Goal: Task Accomplishment & Management: Manage account settings

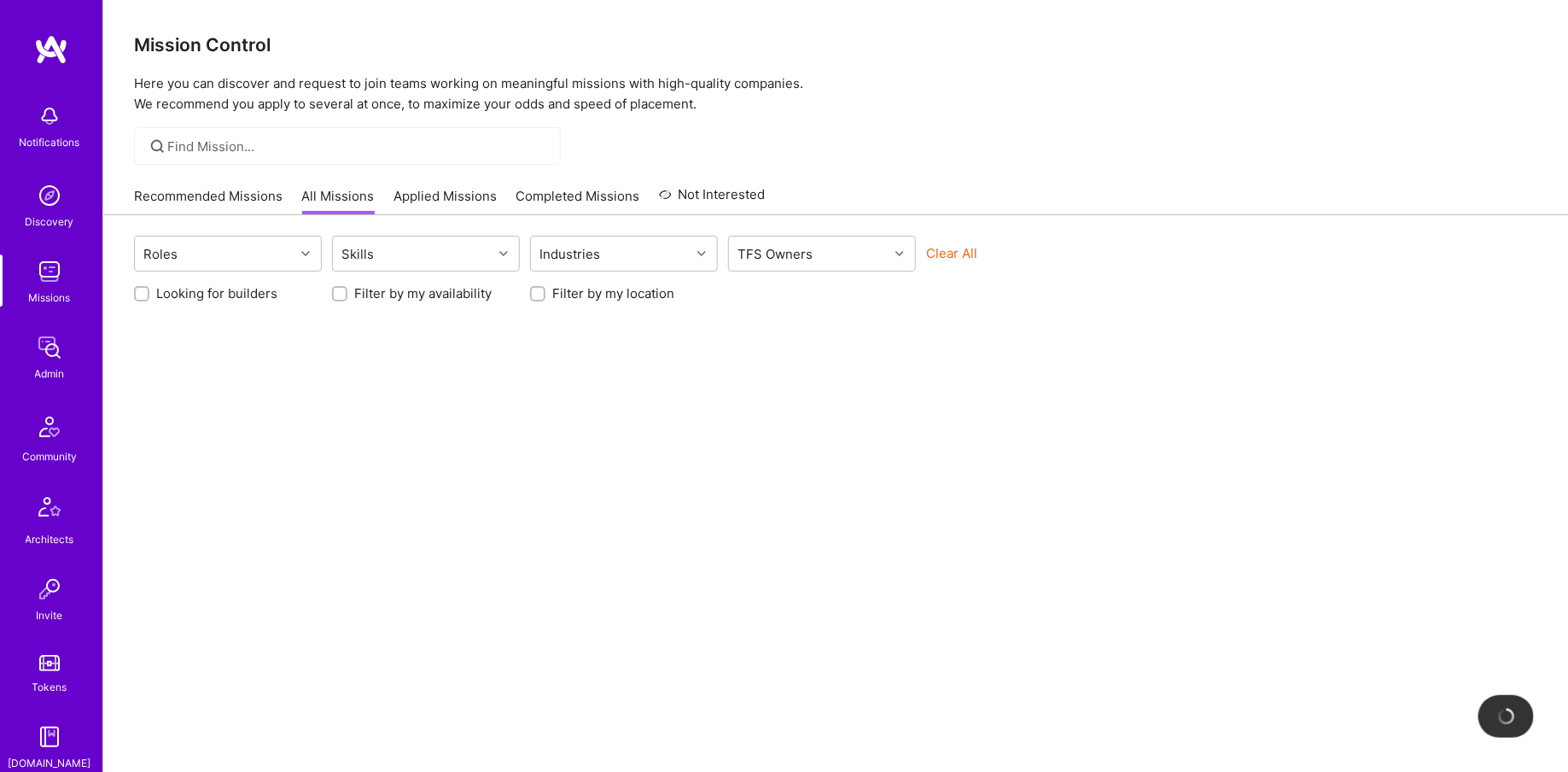
click at [55, 339] on img at bounding box center [49, 348] width 34 height 34
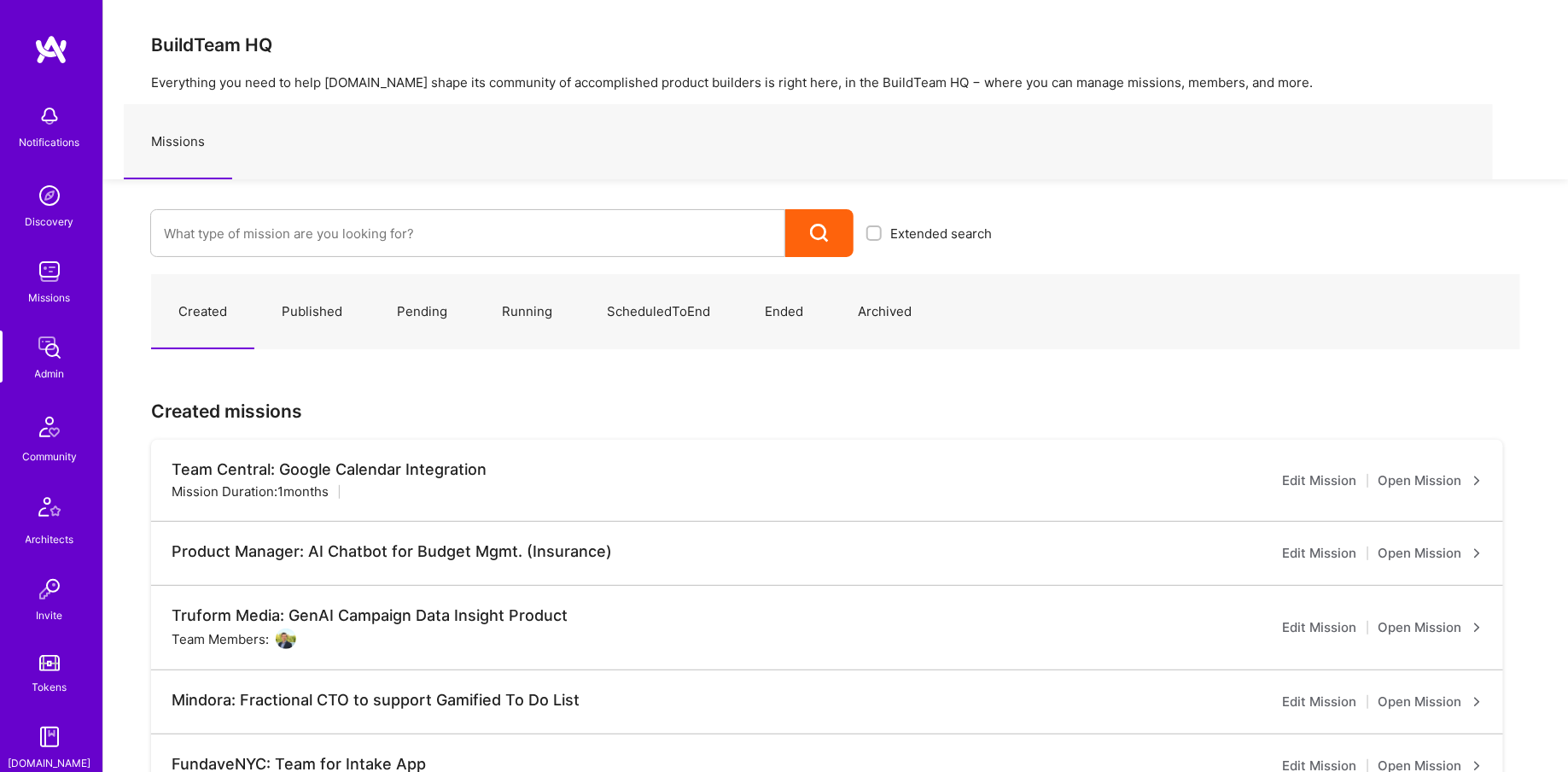
scroll to position [317, 0]
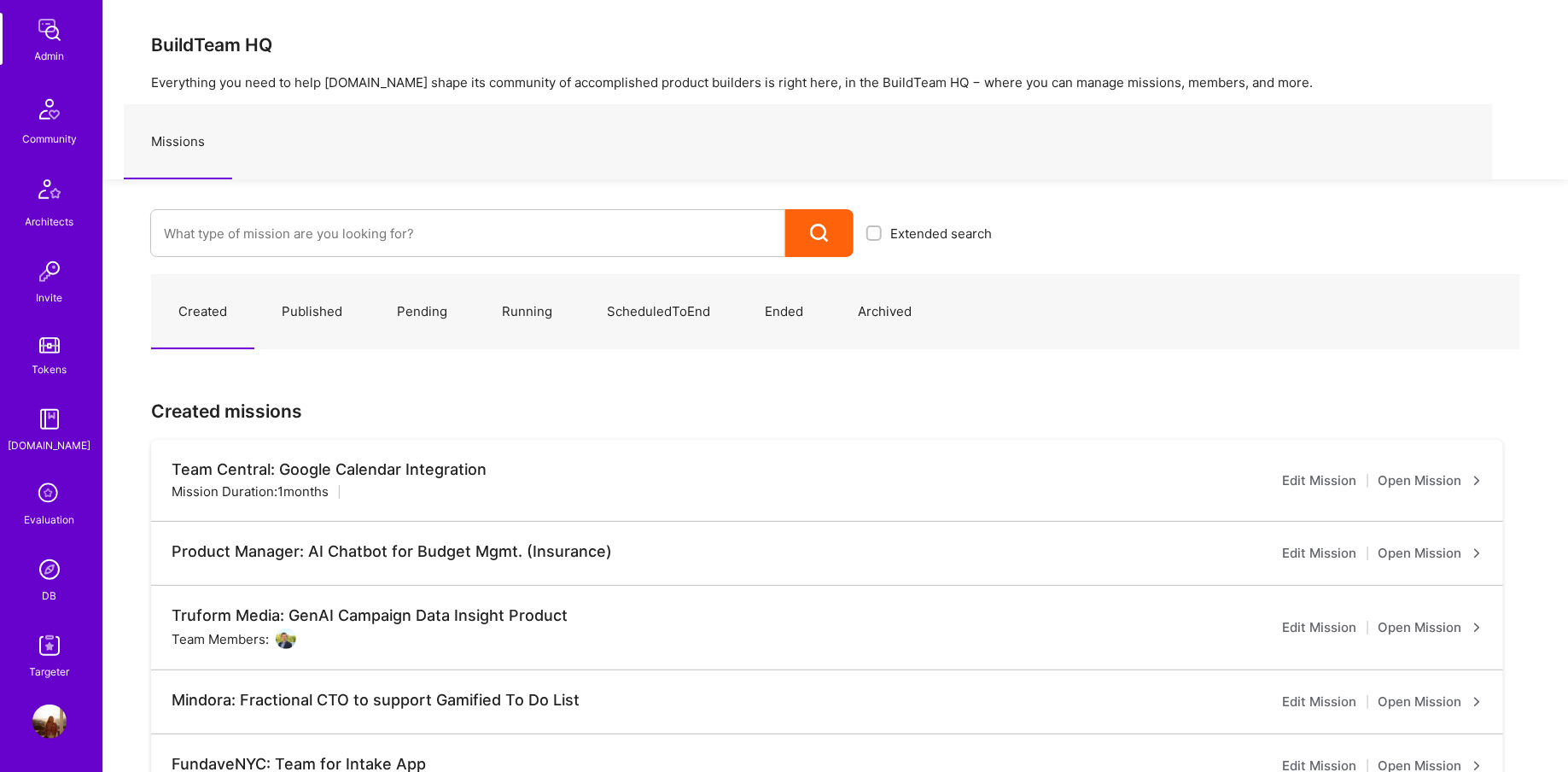
click at [49, 569] on img at bounding box center [49, 569] width 34 height 34
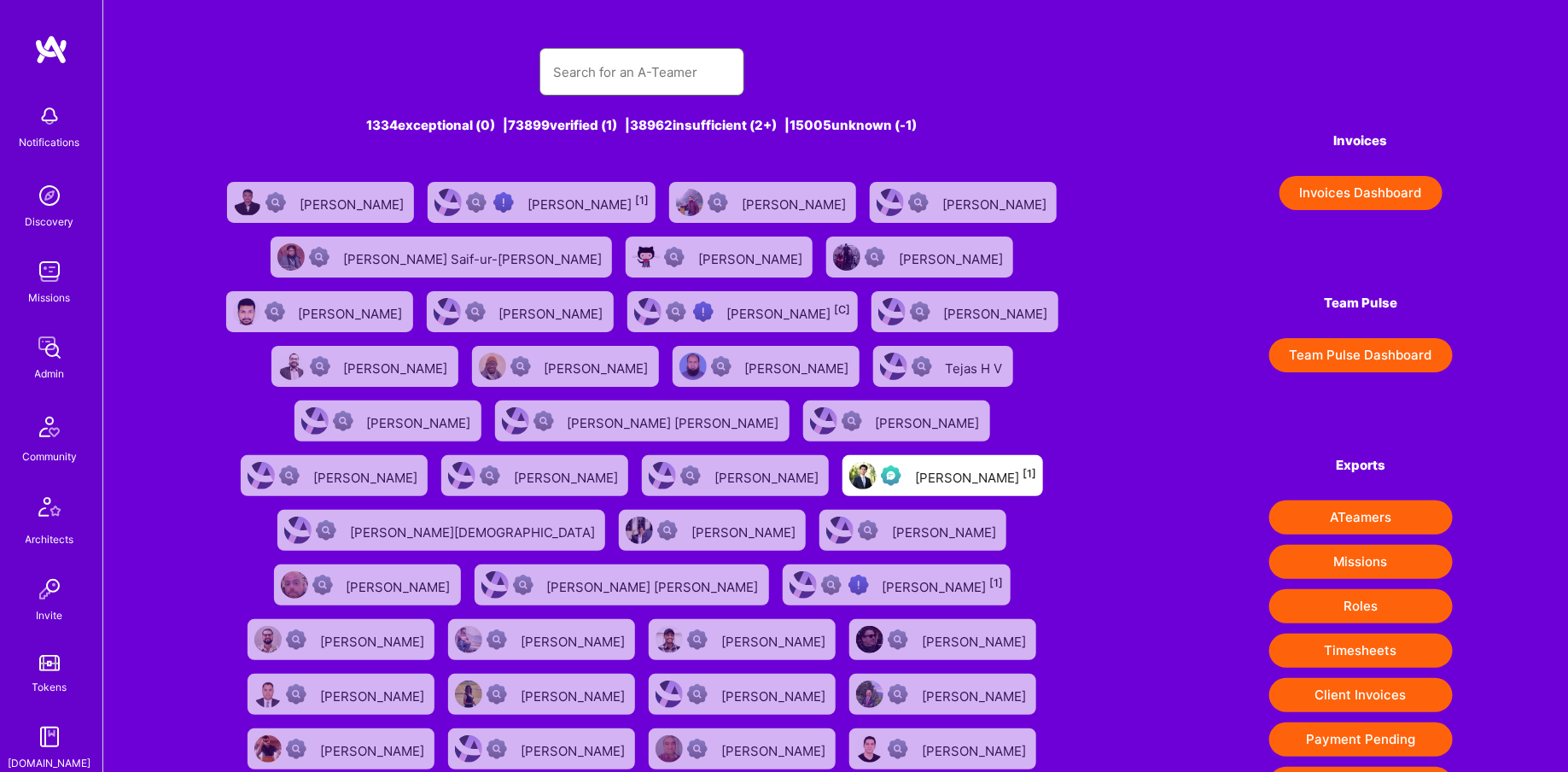
click at [609, 73] on input "text" at bounding box center [642, 72] width 178 height 43
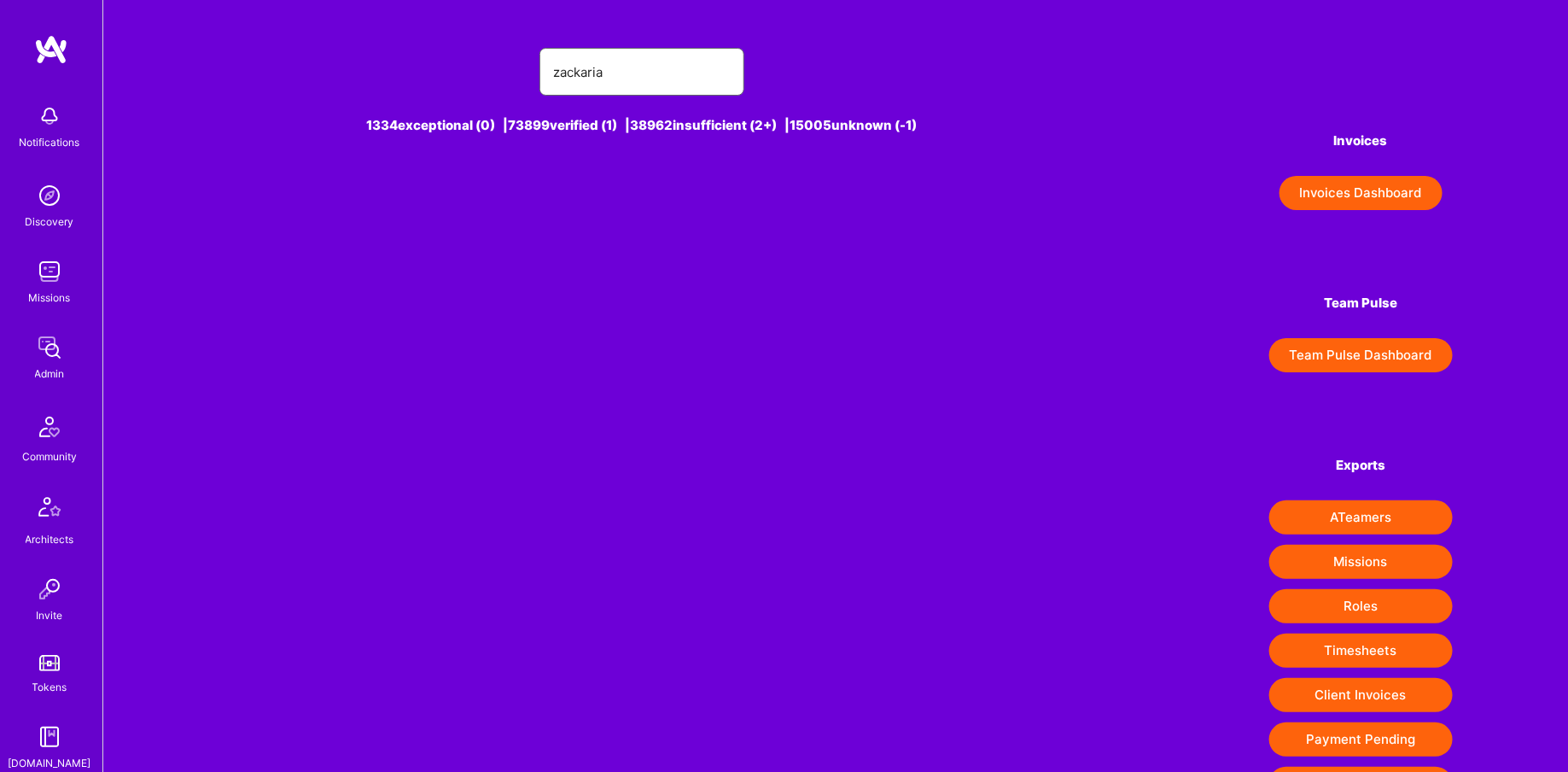
click at [584, 80] on input "zackaria" at bounding box center [642, 72] width 178 height 43
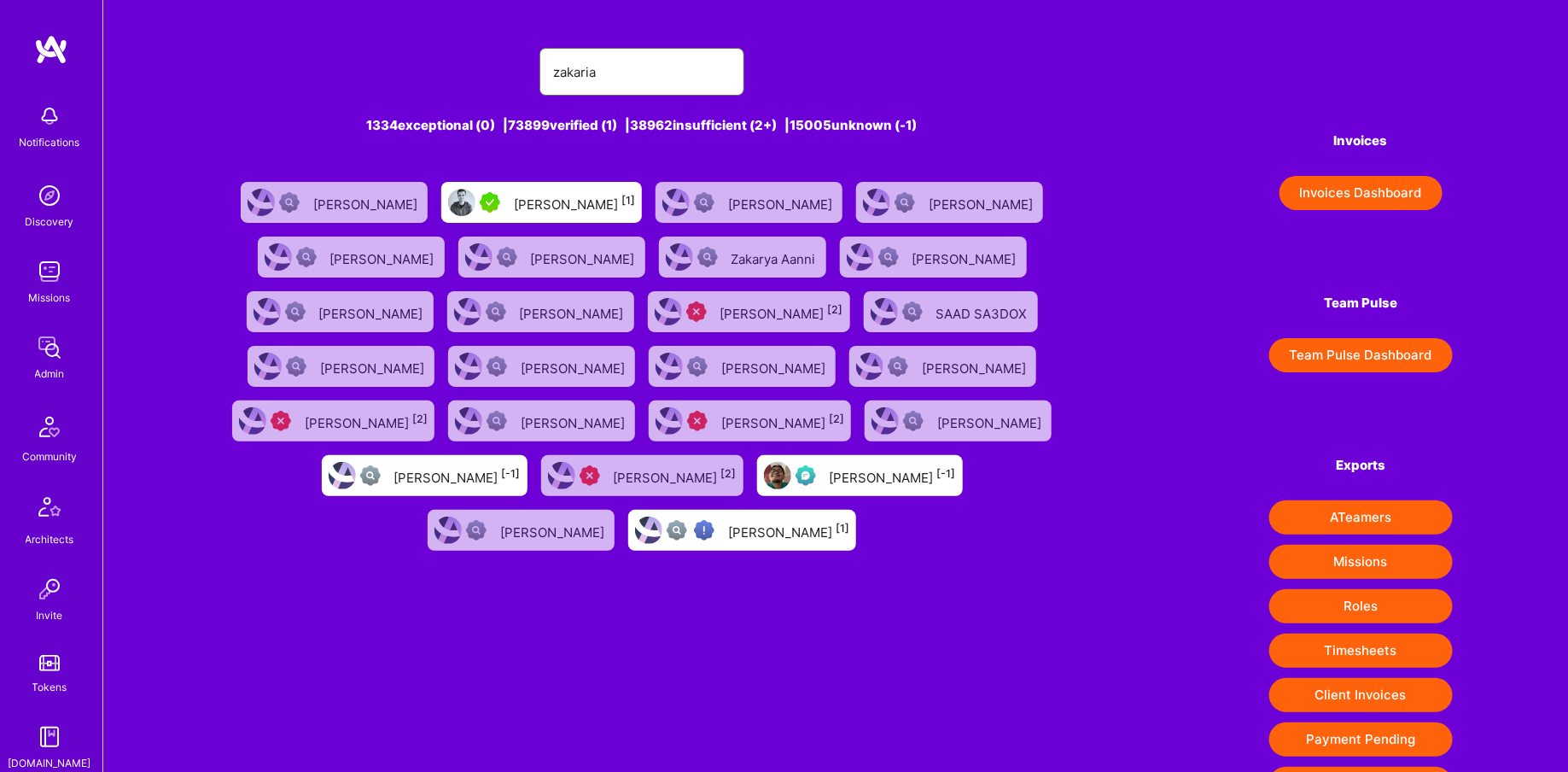
type input "zakaria"
click at [594, 202] on div "[PERSON_NAME] [1]" at bounding box center [574, 202] width 121 height 22
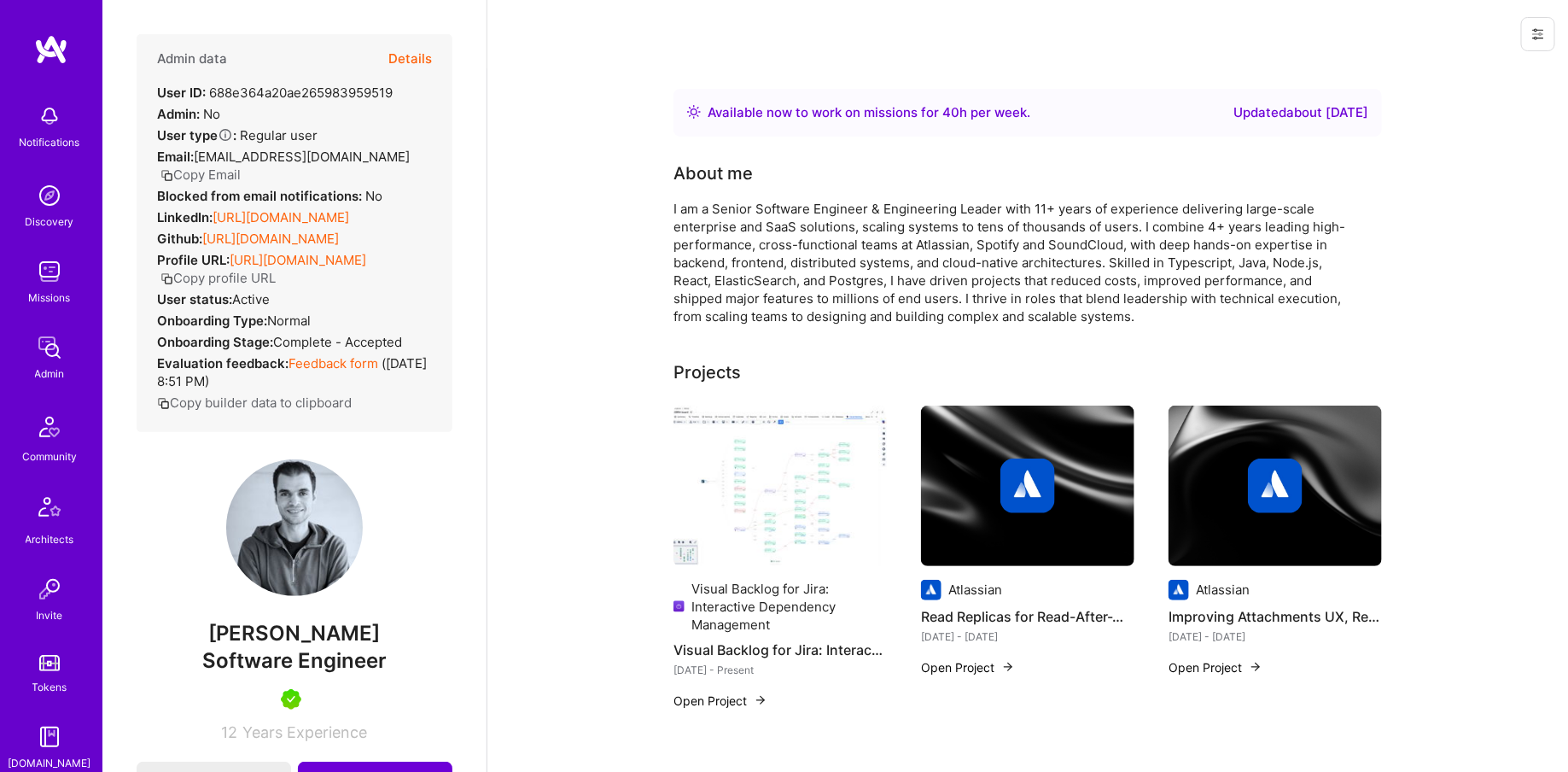
click at [432, 54] on div "Admin data Details User ID: 688e364a20ae265983959519 Admin: No User type Regula…" at bounding box center [294, 233] width 316 height 398
click at [408, 54] on button "Details" at bounding box center [409, 59] width 43 height 50
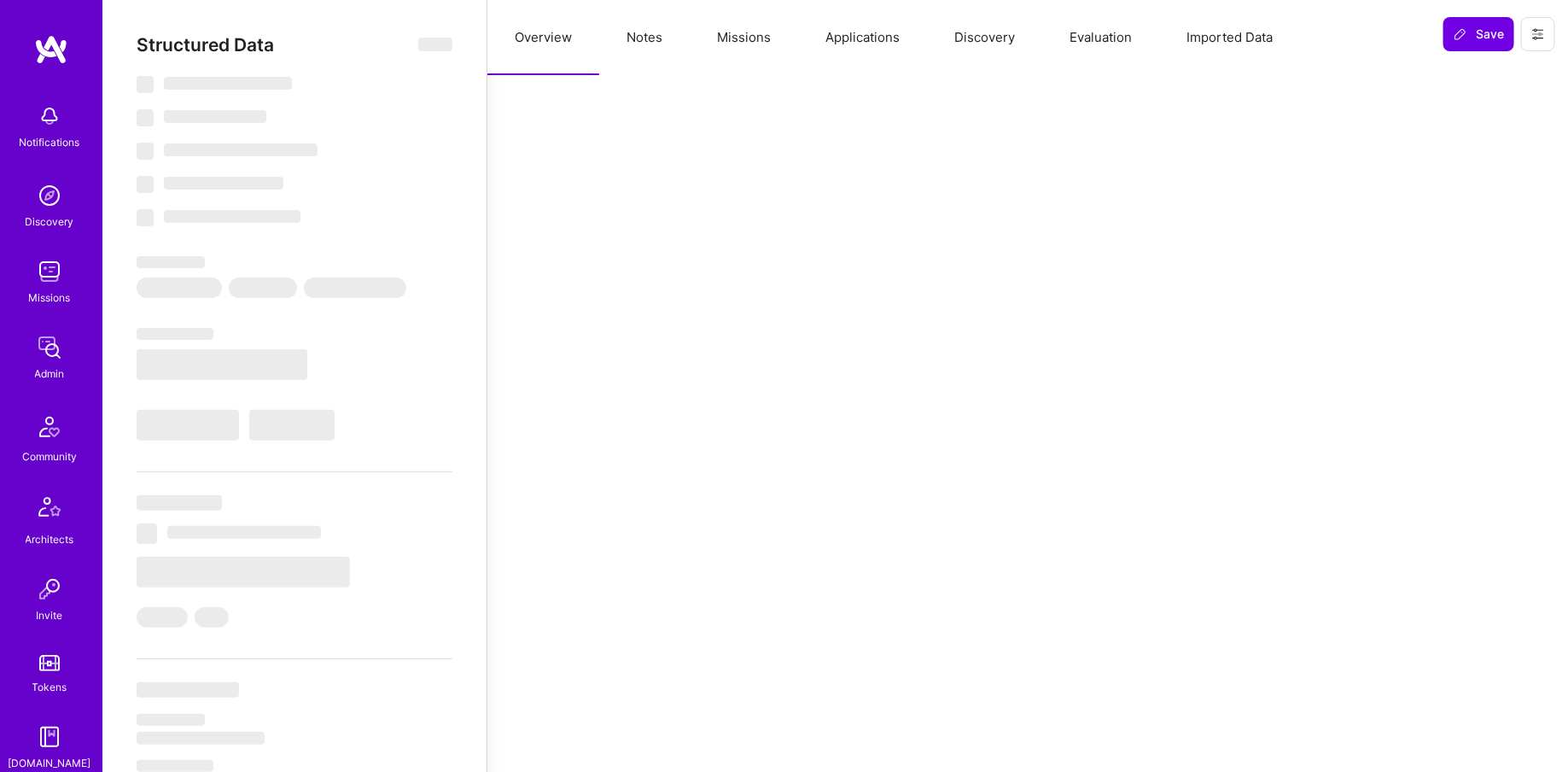
select select "Right Now"
select select "5"
select select "7"
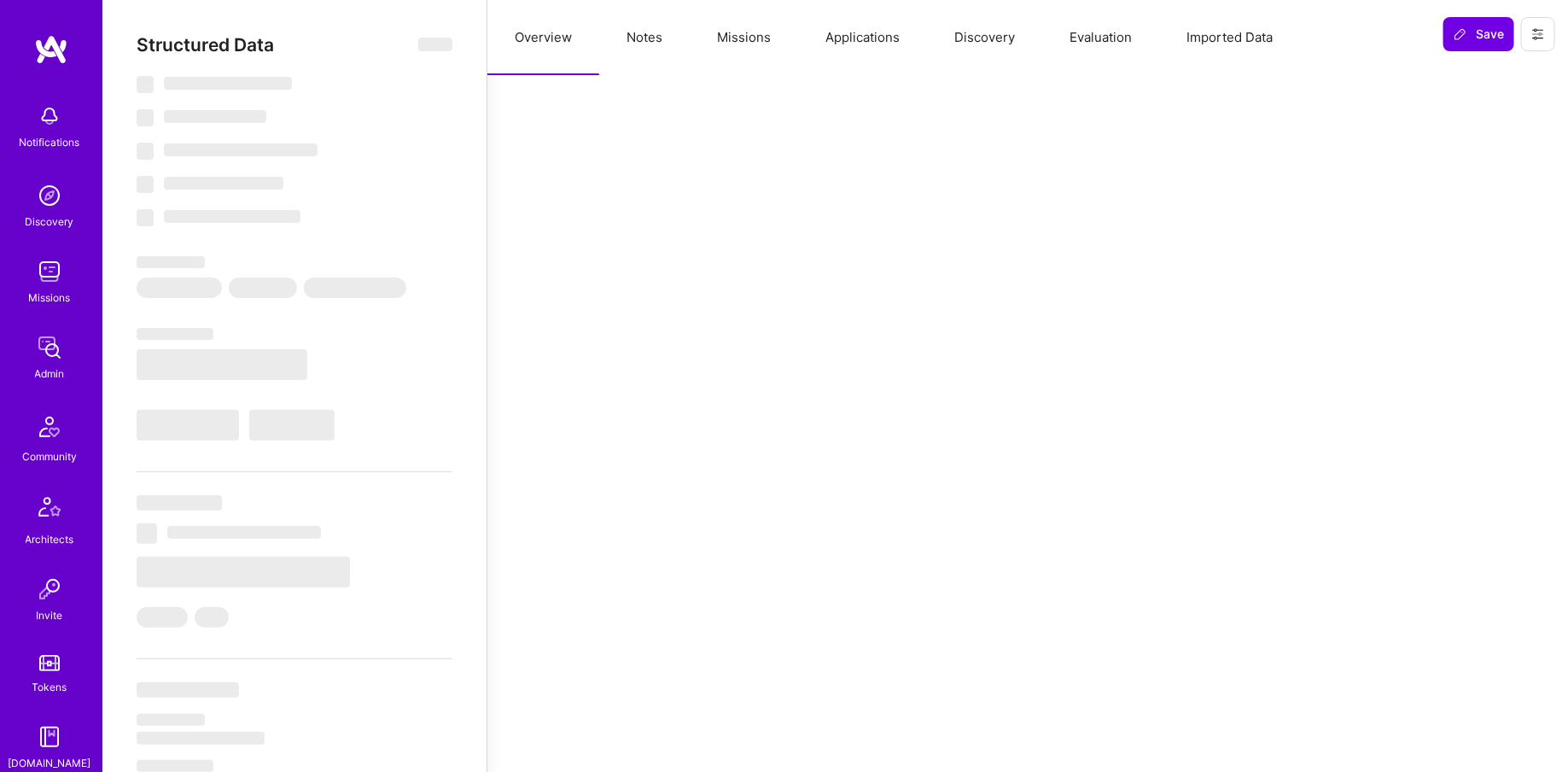
select select "US"
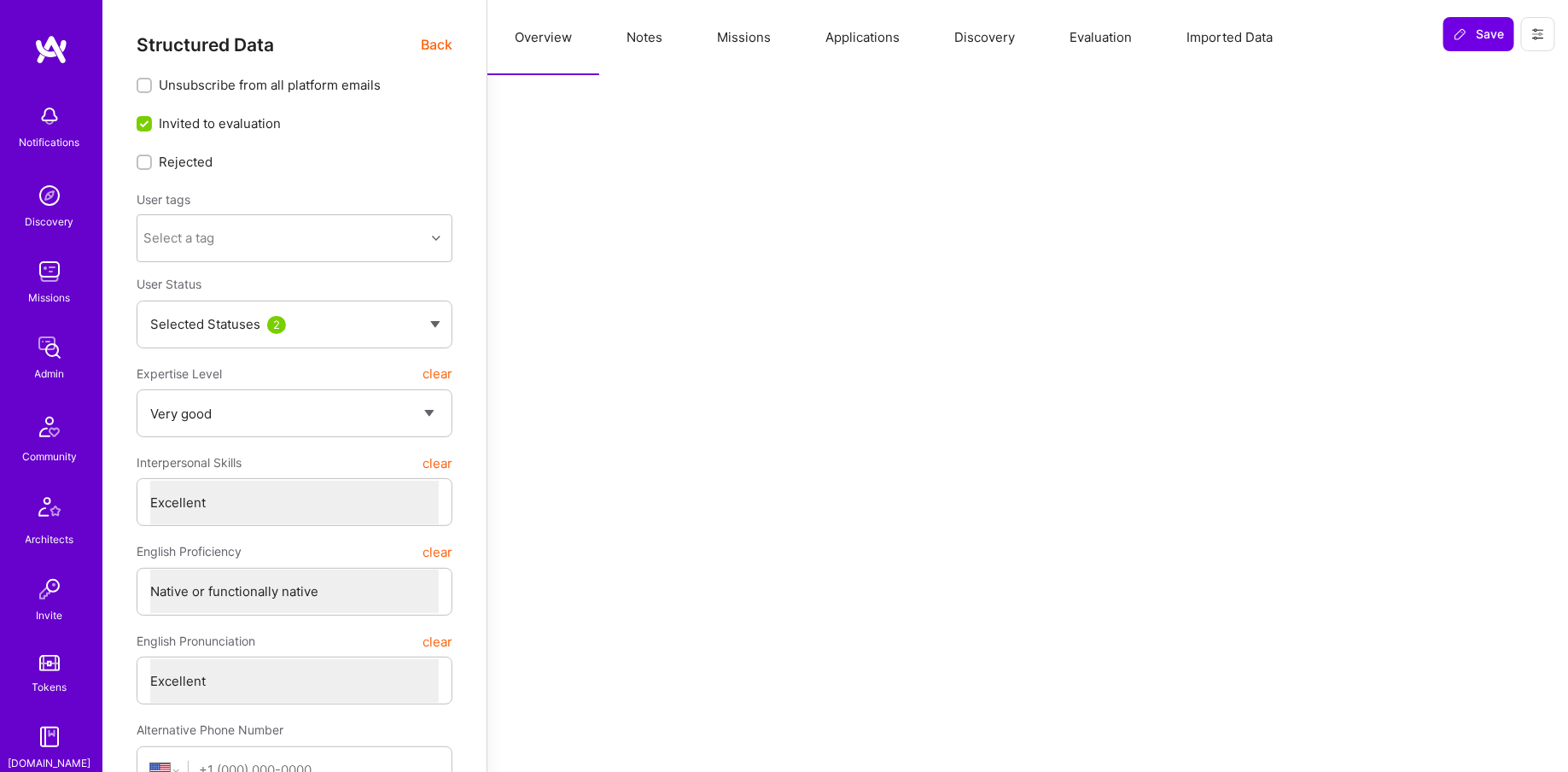
click at [773, 42] on button "Missions" at bounding box center [743, 37] width 109 height 75
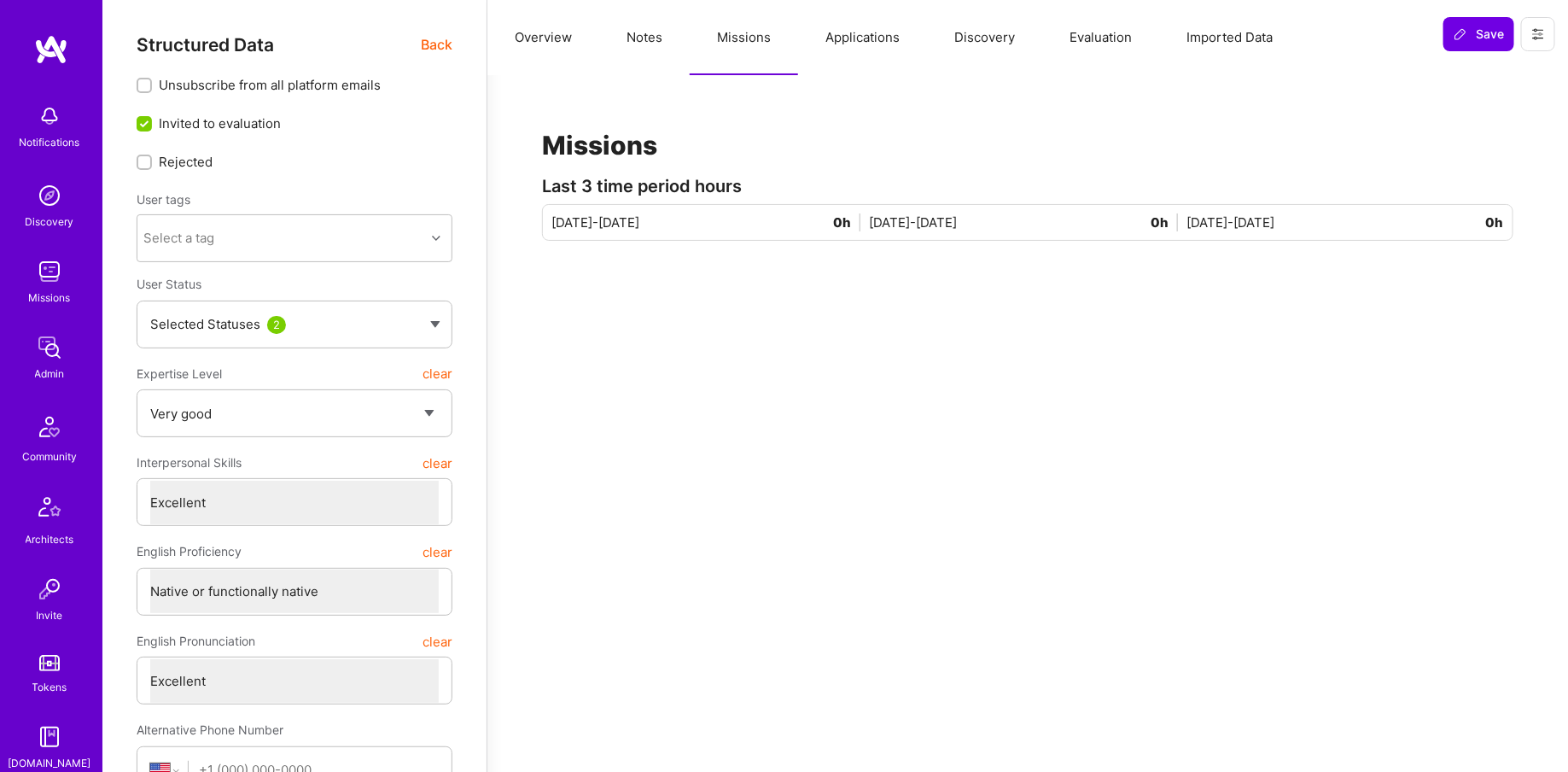
click at [42, 370] on div "Admin" at bounding box center [50, 373] width 30 height 18
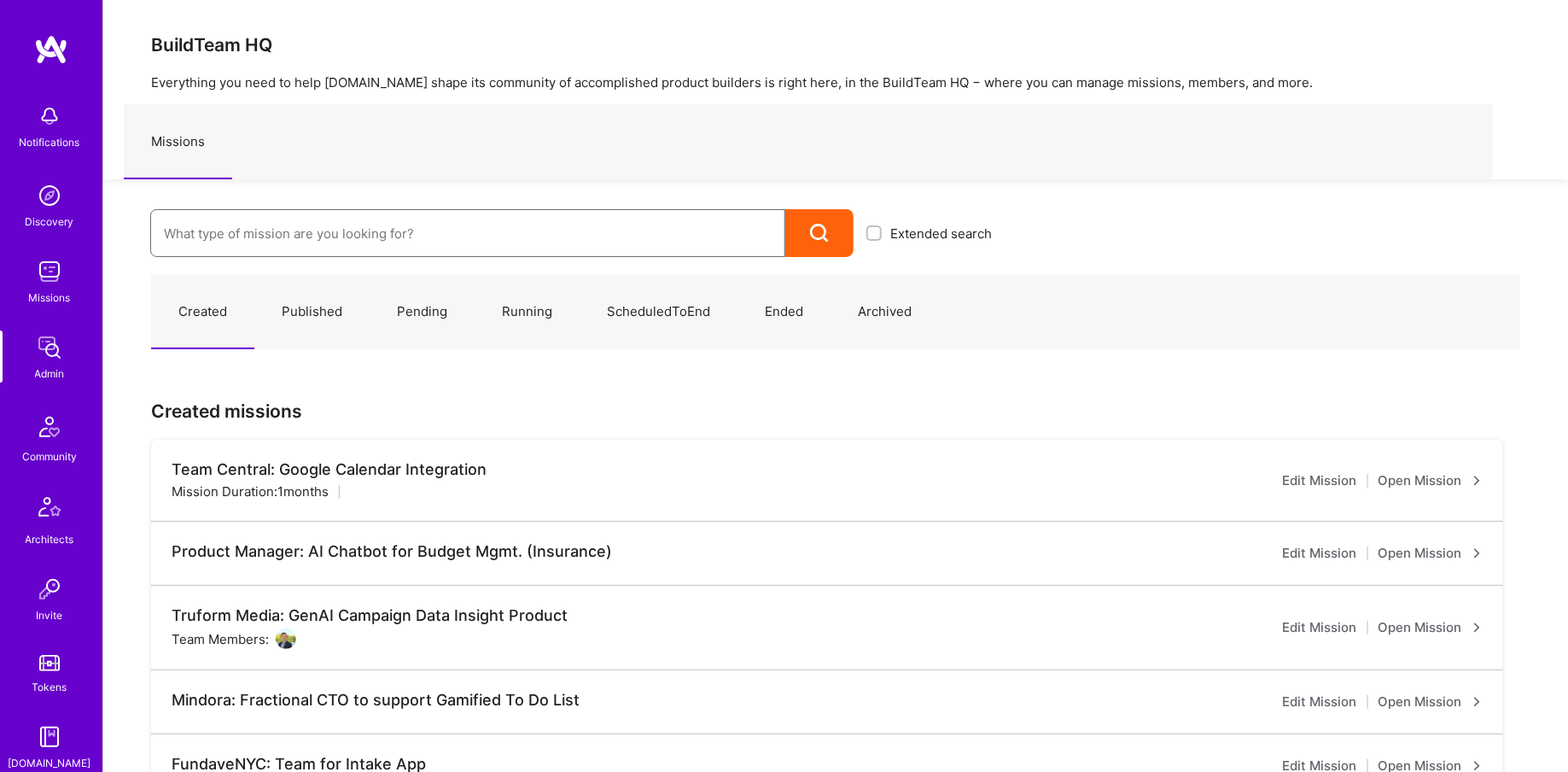
click at [316, 239] on input at bounding box center [468, 233] width 608 height 43
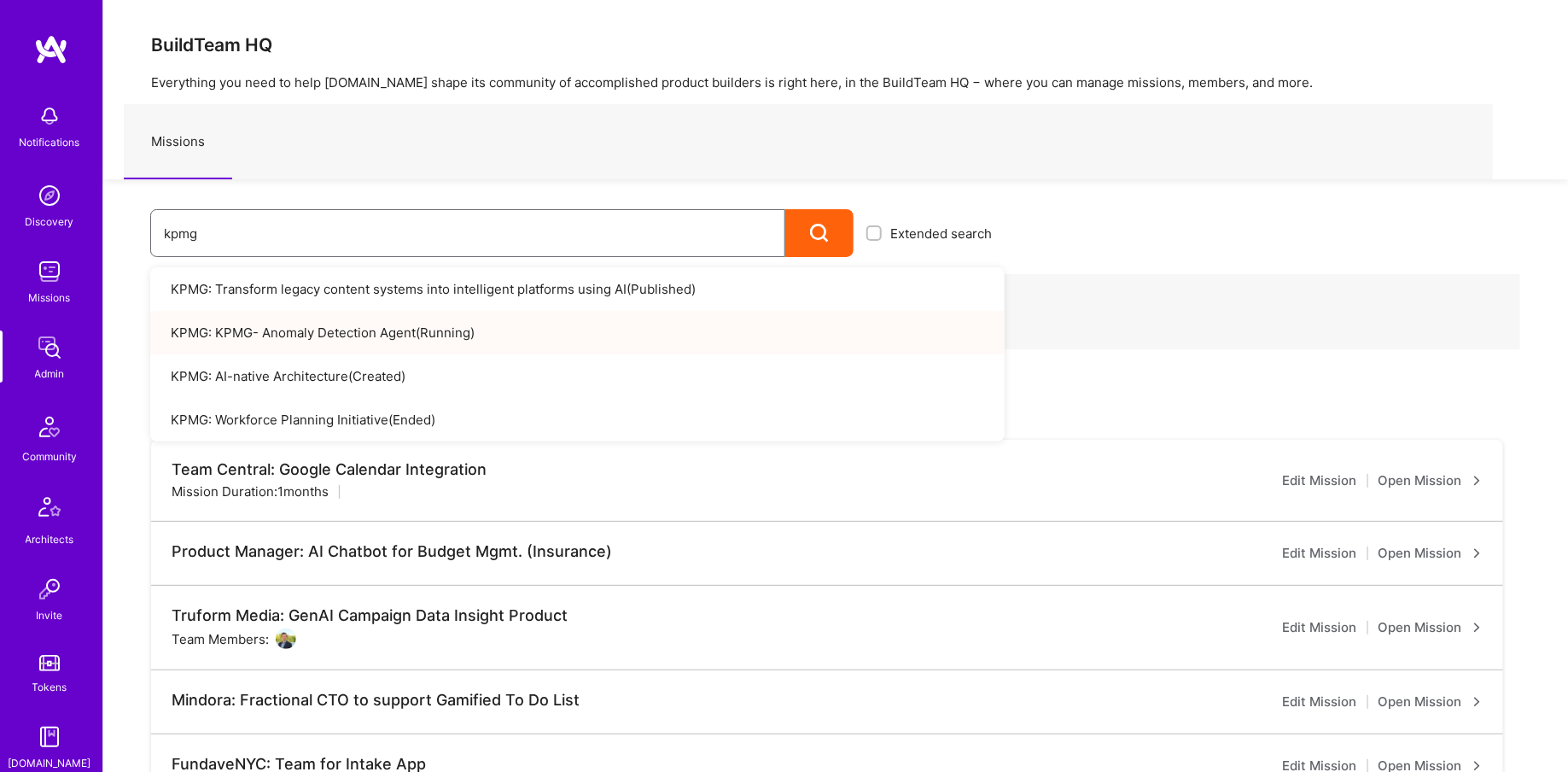
type input "kpmg"
click at [374, 345] on link "KPMG: KPMG- Anomaly Detection Agent ( Running )" at bounding box center [577, 332] width 855 height 43
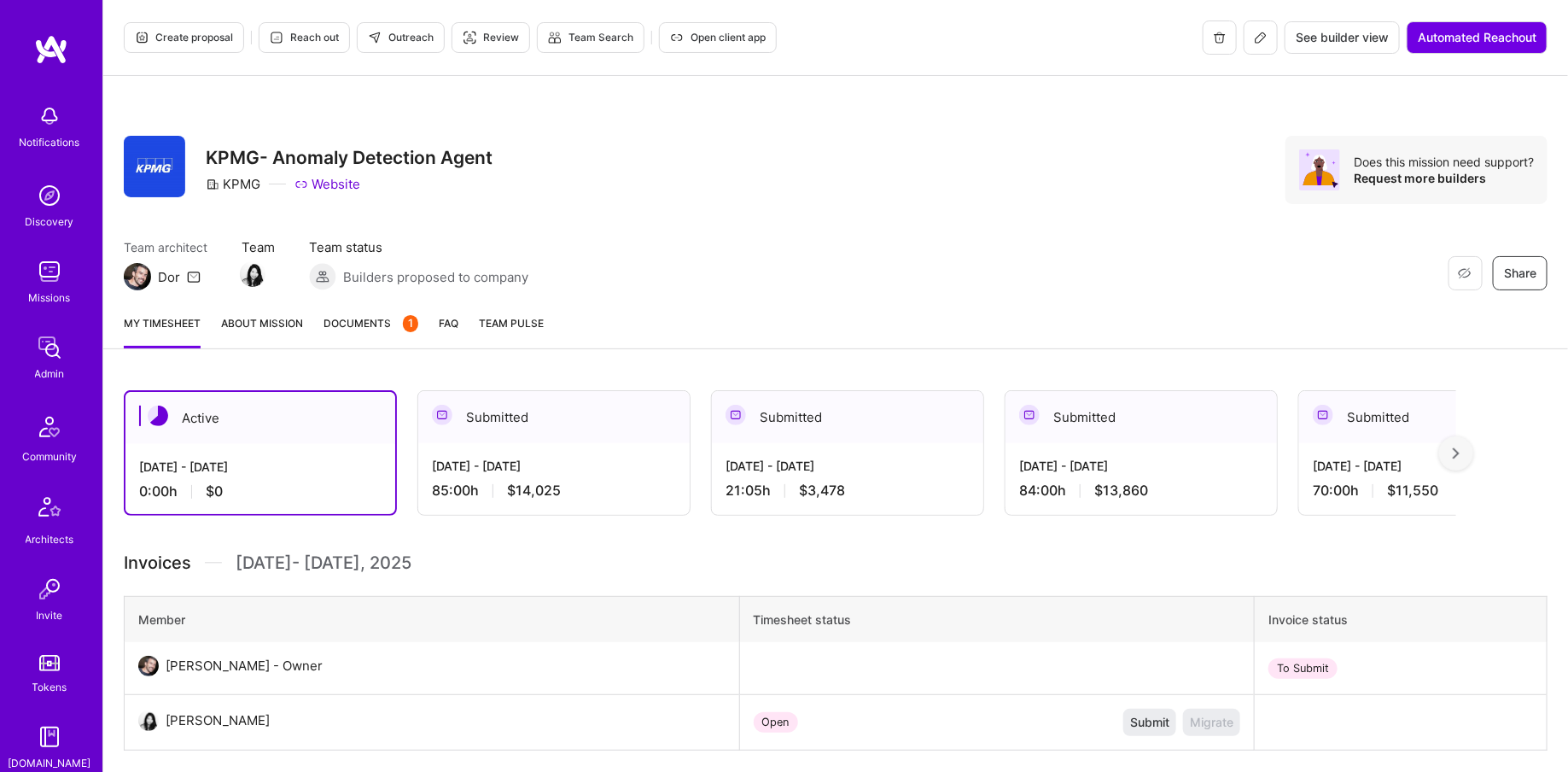
click at [645, 451] on div "[DATE] - [DATE] 85:00 h $14,025" at bounding box center [553, 478] width 271 height 70
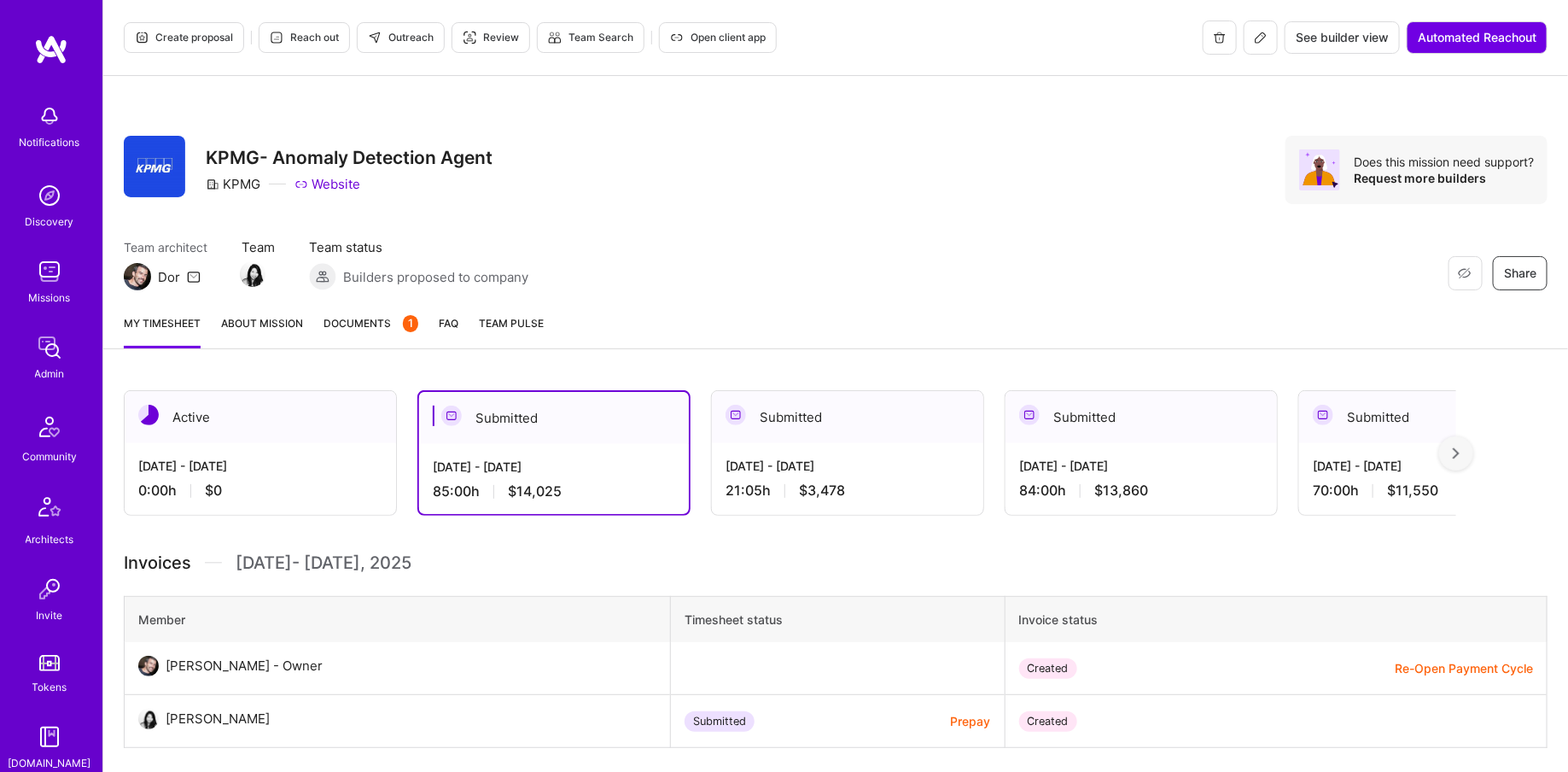
click at [807, 485] on span "$3,478" at bounding box center [822, 491] width 46 height 18
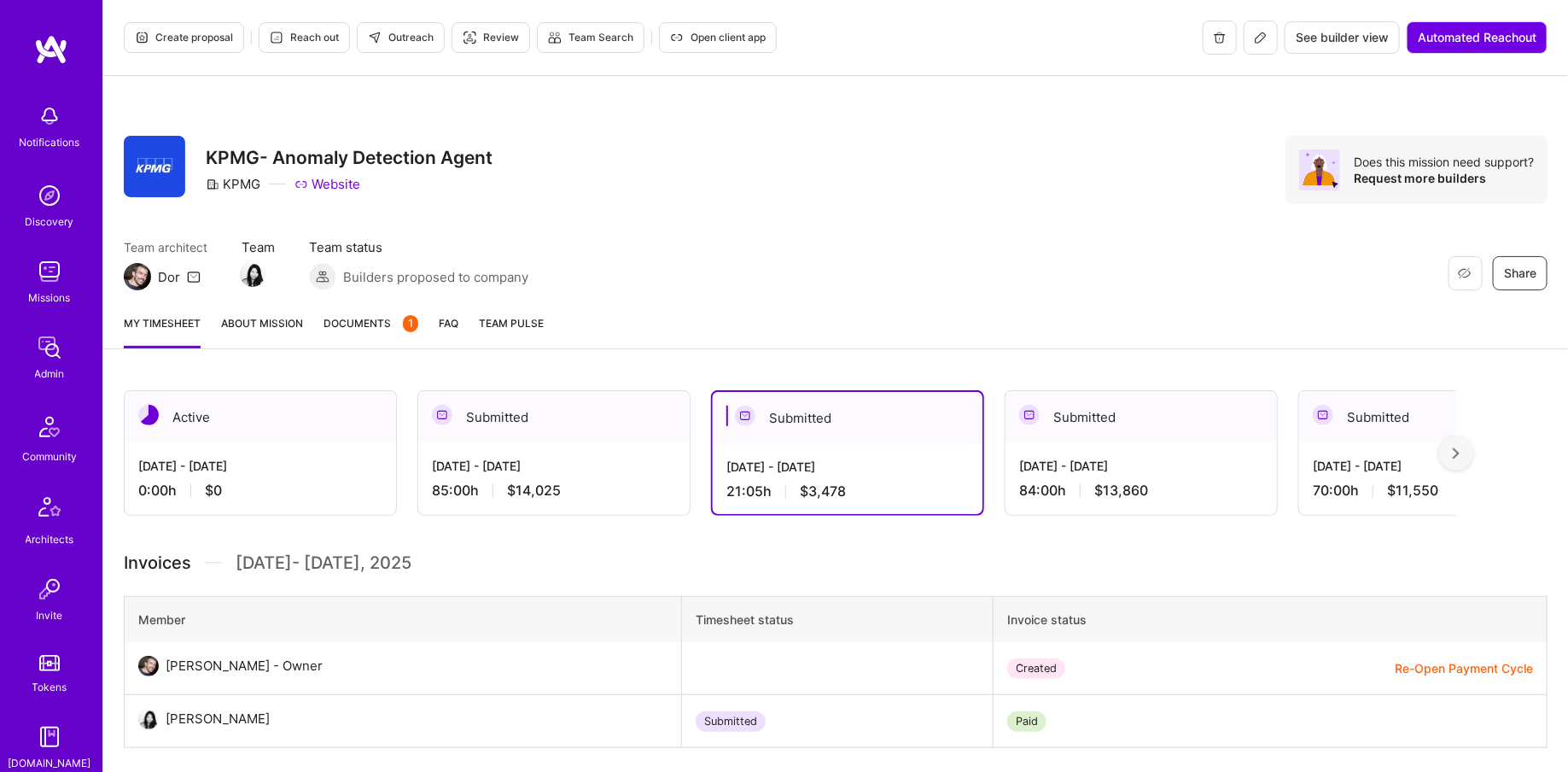
click at [737, 21] on div "Create proposal Reach out Outreach Review Team Search Open client app" at bounding box center [450, 37] width 653 height 34
click at [737, 20] on div "Create proposal Reach out Outreach Review Team Search Open client app" at bounding box center [450, 37] width 653 height 34
click at [735, 20] on div "Create proposal Reach out Outreach Review Team Search Open client app" at bounding box center [450, 37] width 653 height 34
click at [731, 31] on span "Open client app" at bounding box center [718, 37] width 95 height 15
click at [1256, 31] on icon at bounding box center [1260, 37] width 13 height 13
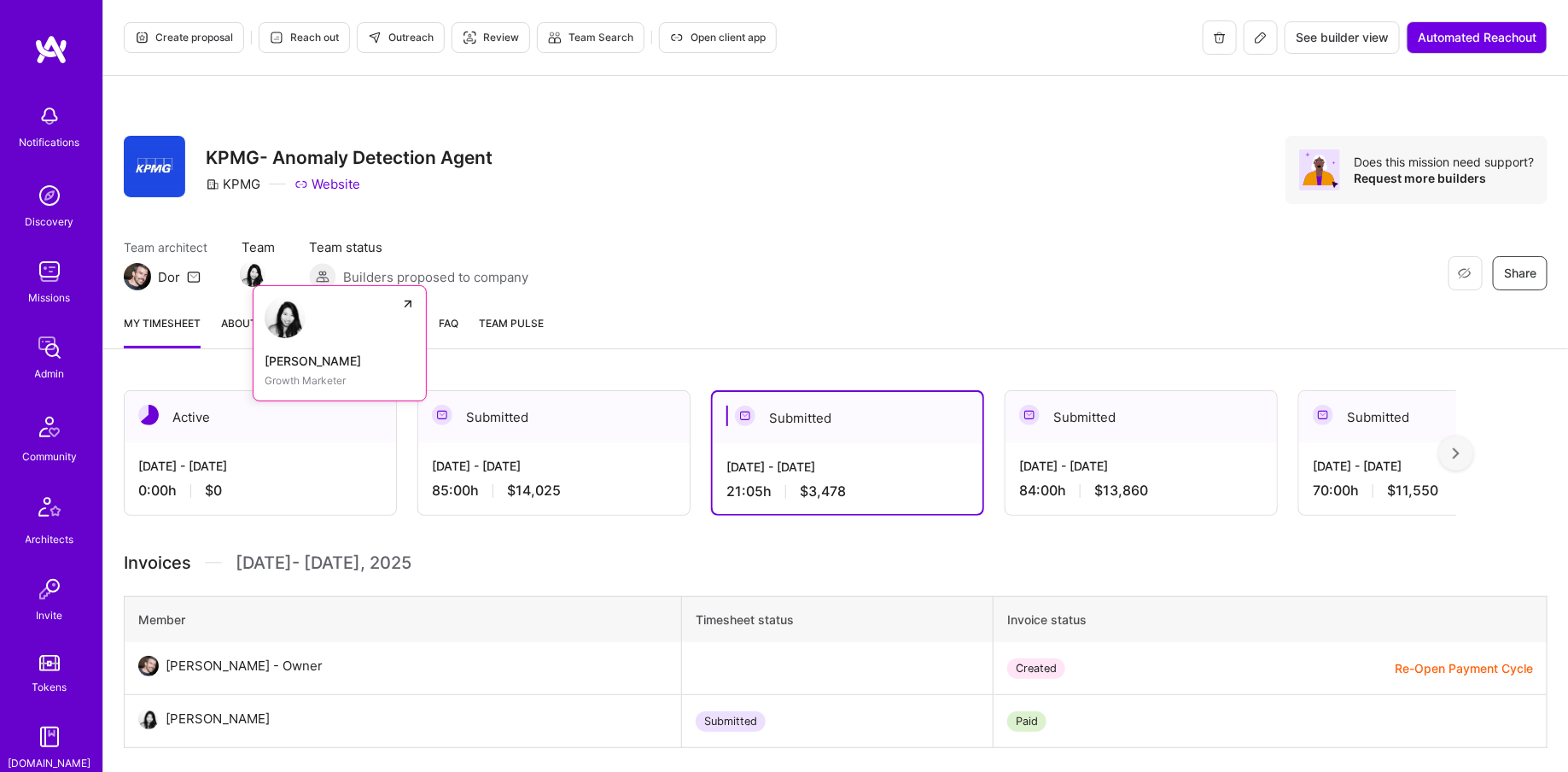
click at [259, 266] on img at bounding box center [252, 273] width 26 height 26
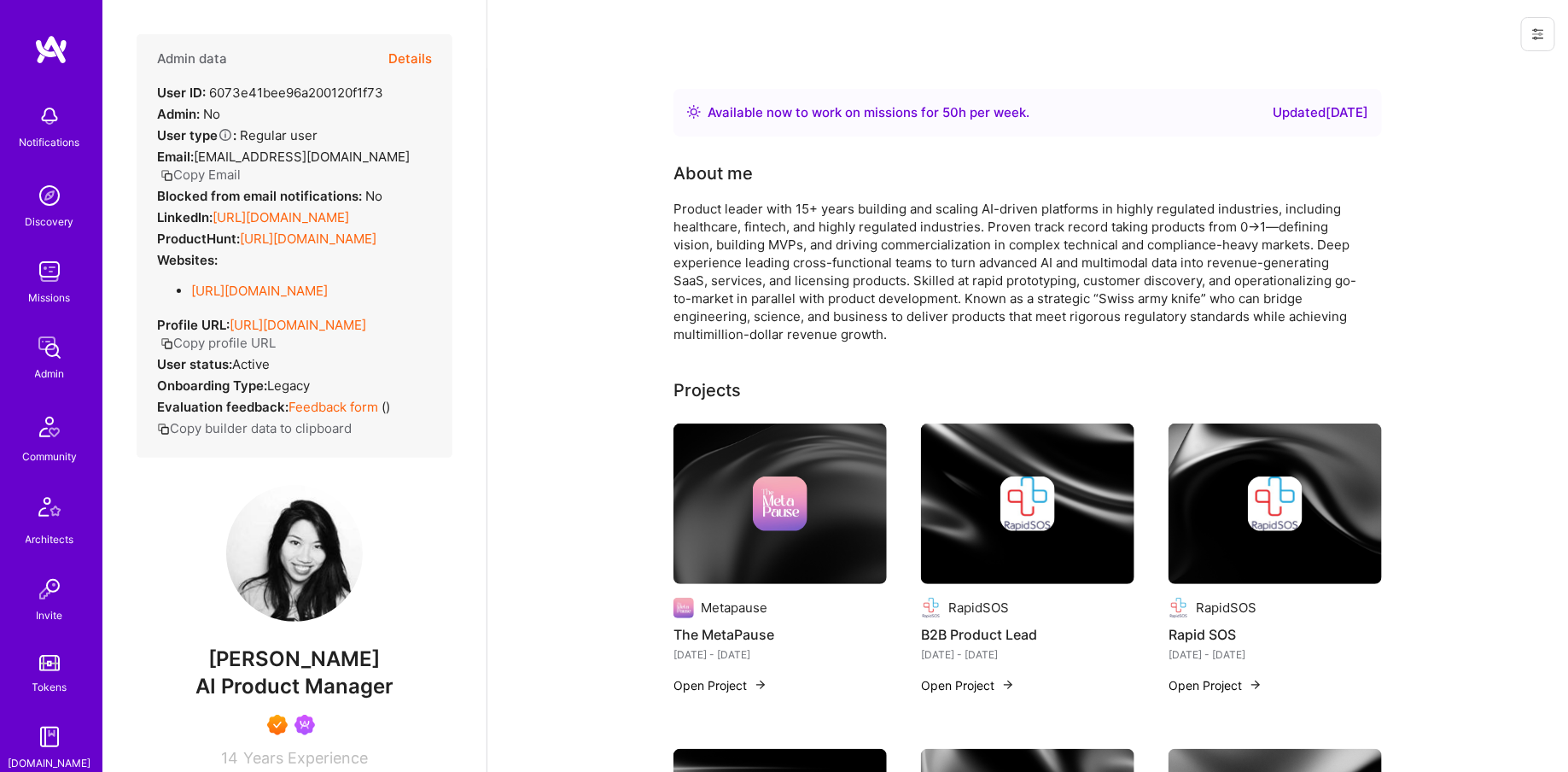
click at [435, 36] on div "Admin data Details User ID: 6073e41bee96a200120f1f73 Admin: No User type Regula…" at bounding box center [294, 246] width 316 height 424
click at [424, 57] on button "Details" at bounding box center [409, 59] width 43 height 50
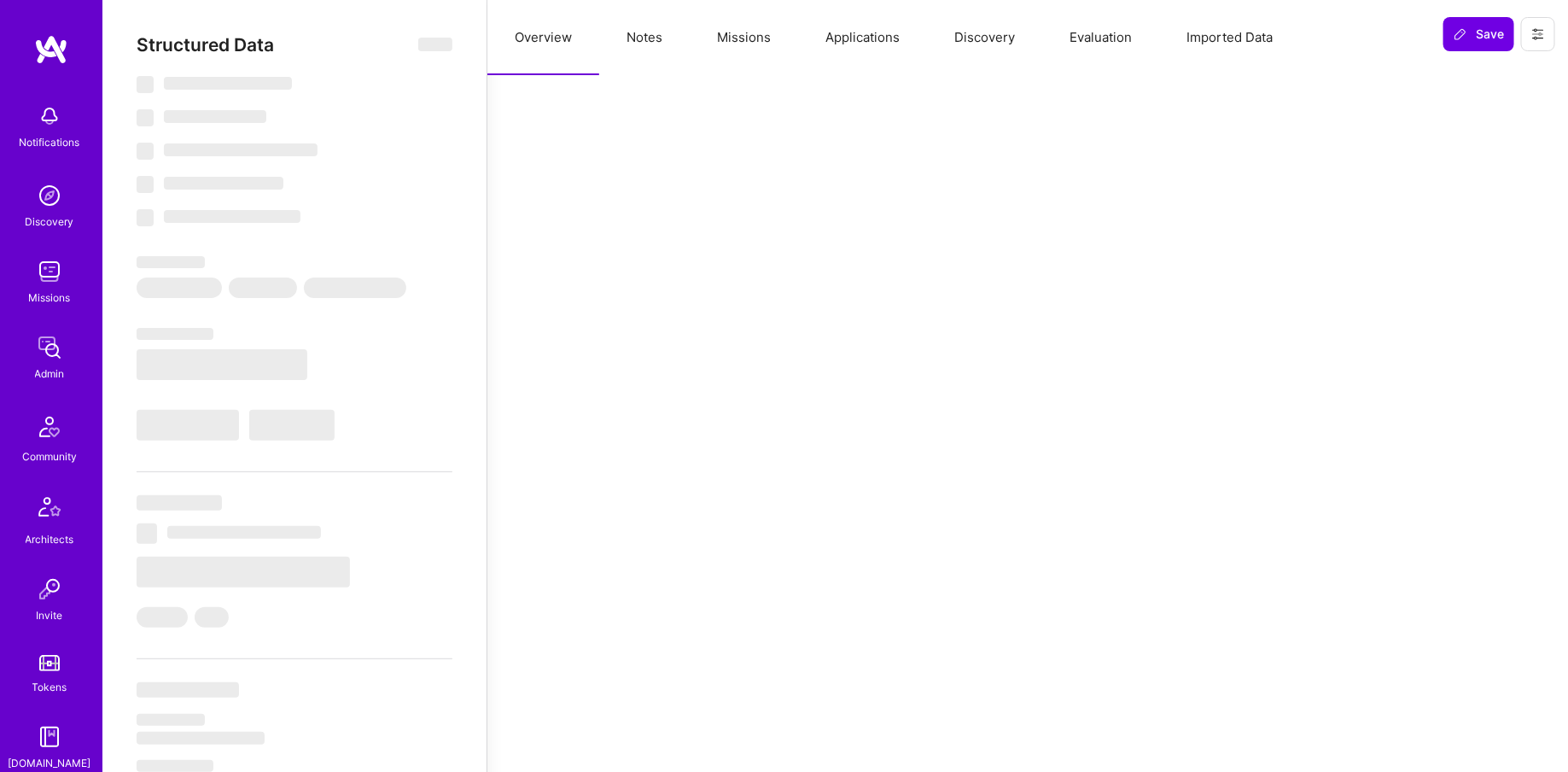
select select "Right Now"
select select "7"
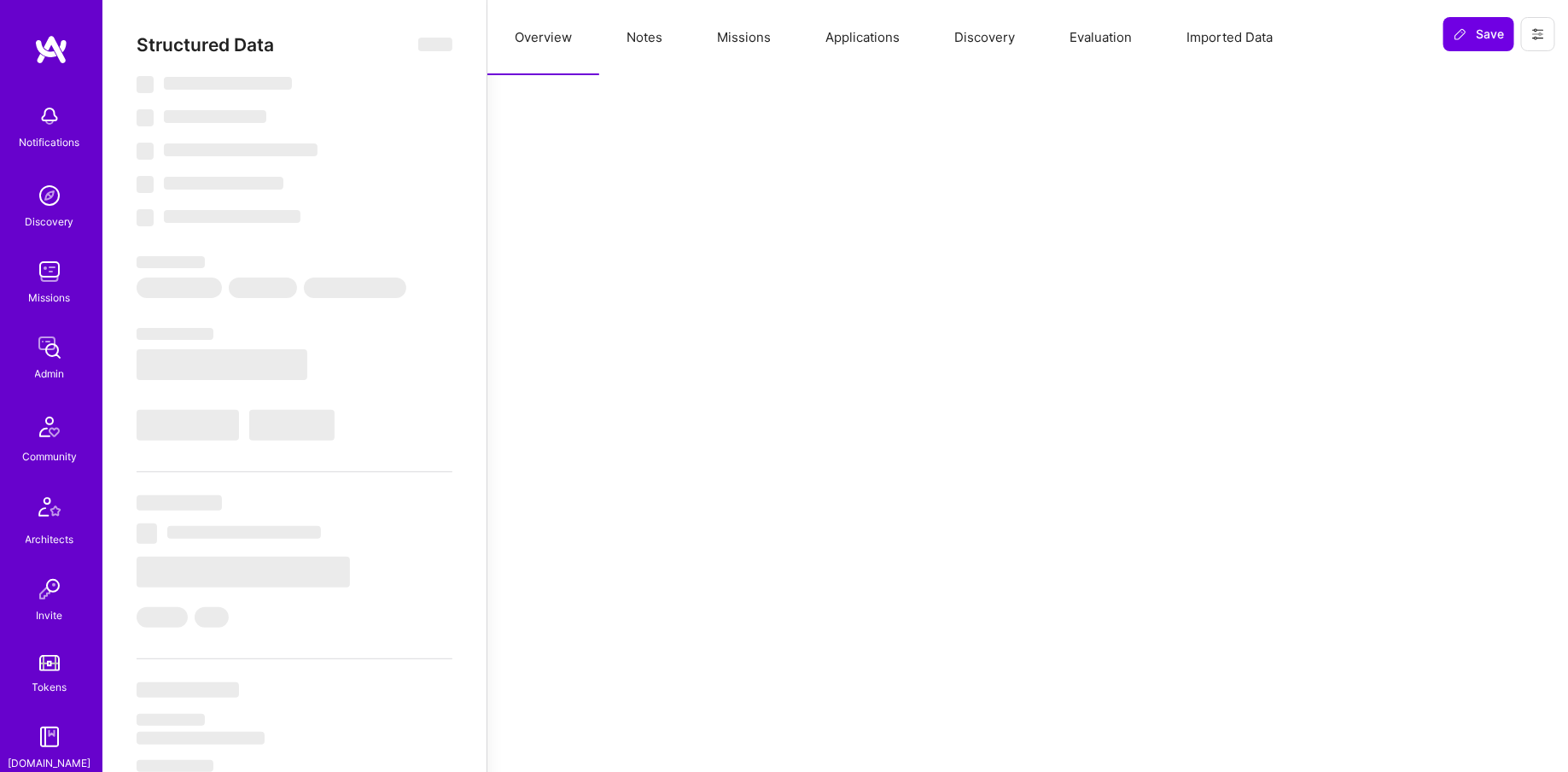
select select "US"
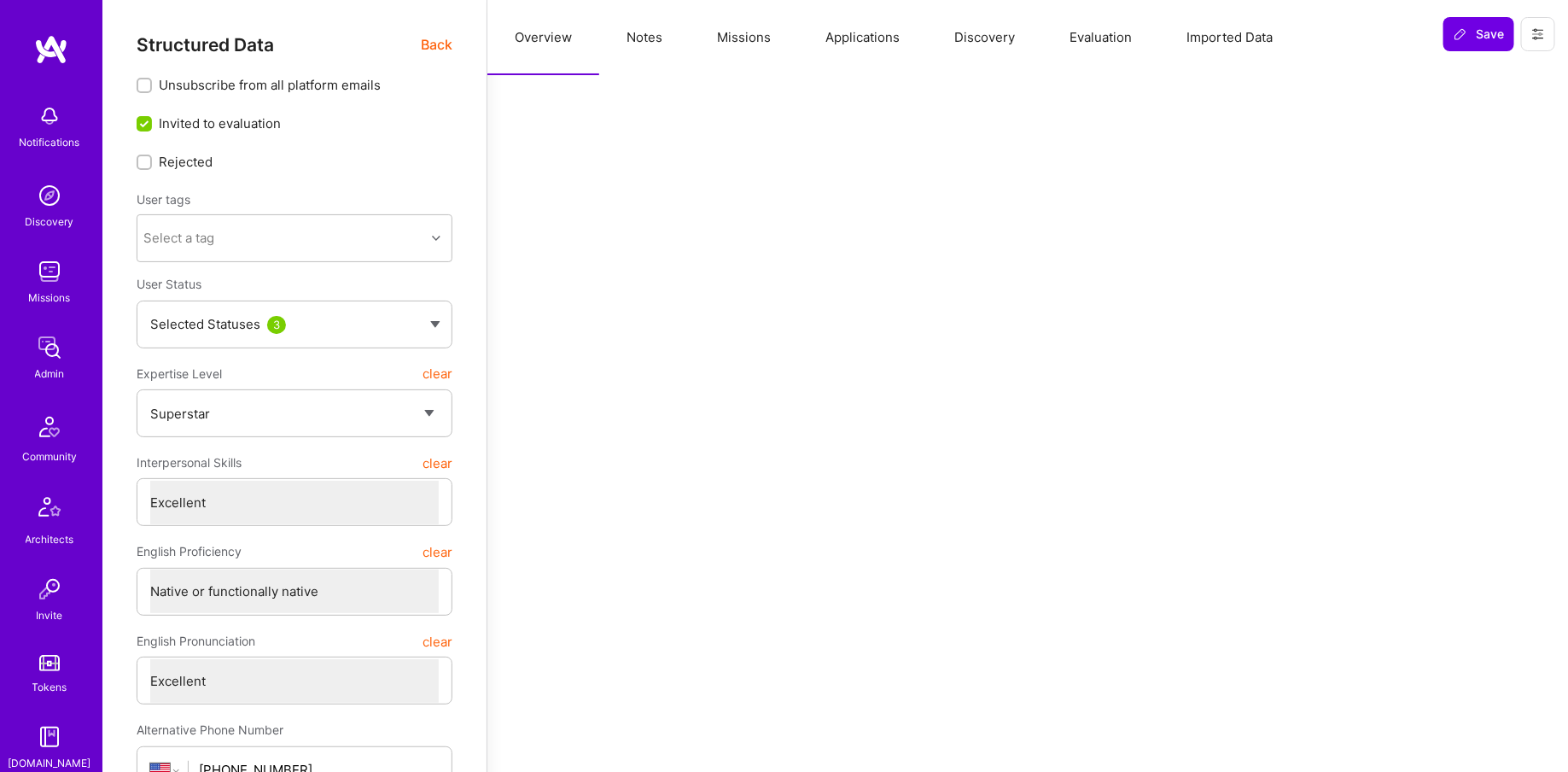
click at [789, 29] on button "Missions" at bounding box center [743, 37] width 109 height 75
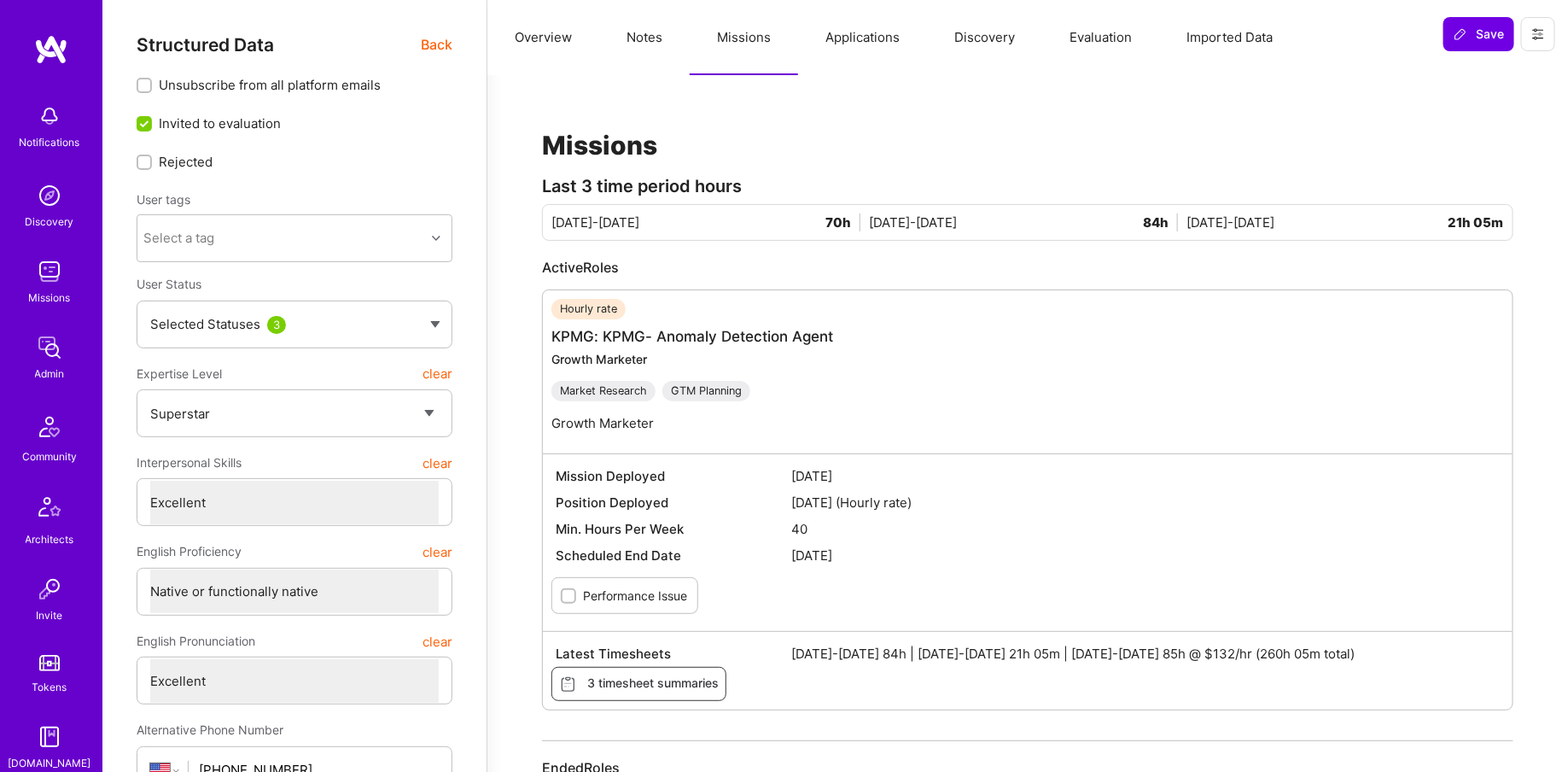
drag, startPoint x: 1268, startPoint y: 652, endPoint x: 1361, endPoint y: 655, distance: 93.0
click at [1363, 655] on span "Aug 1-15 2025 84h | Aug 16-31 2025 21h 05m | Sep 1-15 2025 85h @ $132/hr (260h …" at bounding box center [1146, 654] width 708 height 18
copy span "260h 05m total"
click at [50, 372] on div "Admin" at bounding box center [50, 373] width 30 height 18
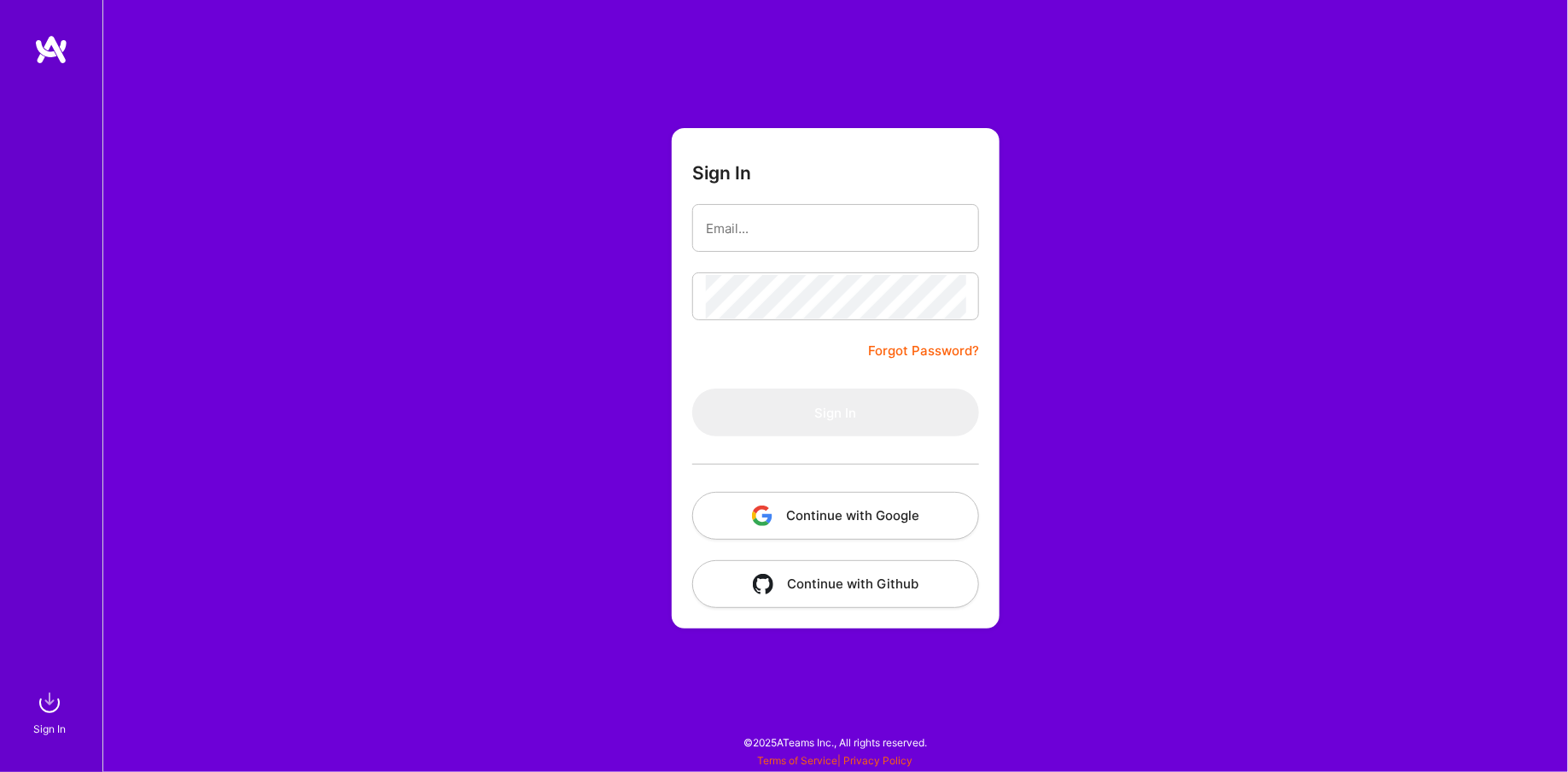
click at [811, 500] on button "Continue with Google" at bounding box center [835, 516] width 286 height 48
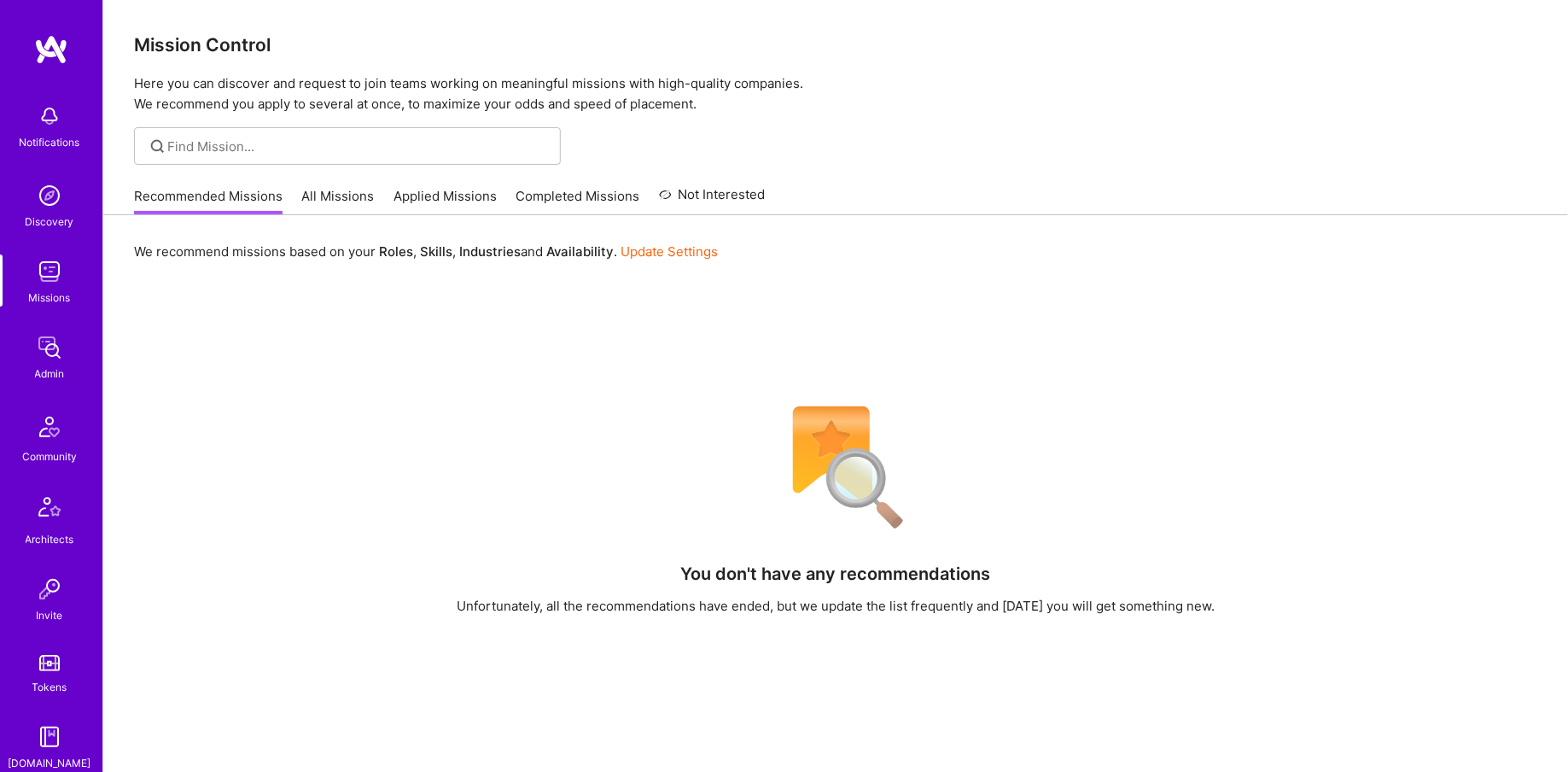
click at [35, 340] on img at bounding box center [49, 348] width 34 height 34
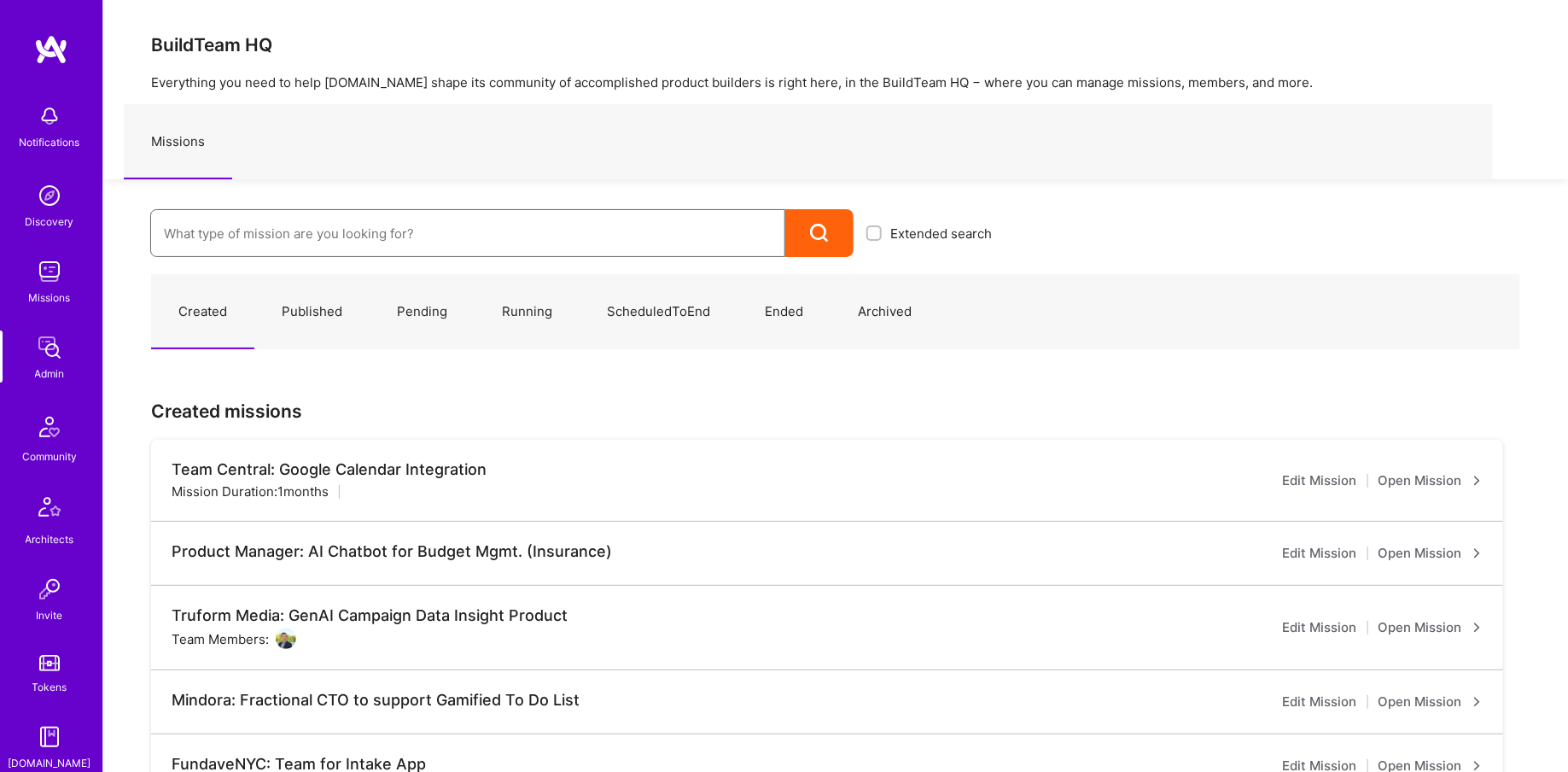
click at [191, 226] on input at bounding box center [468, 233] width 608 height 43
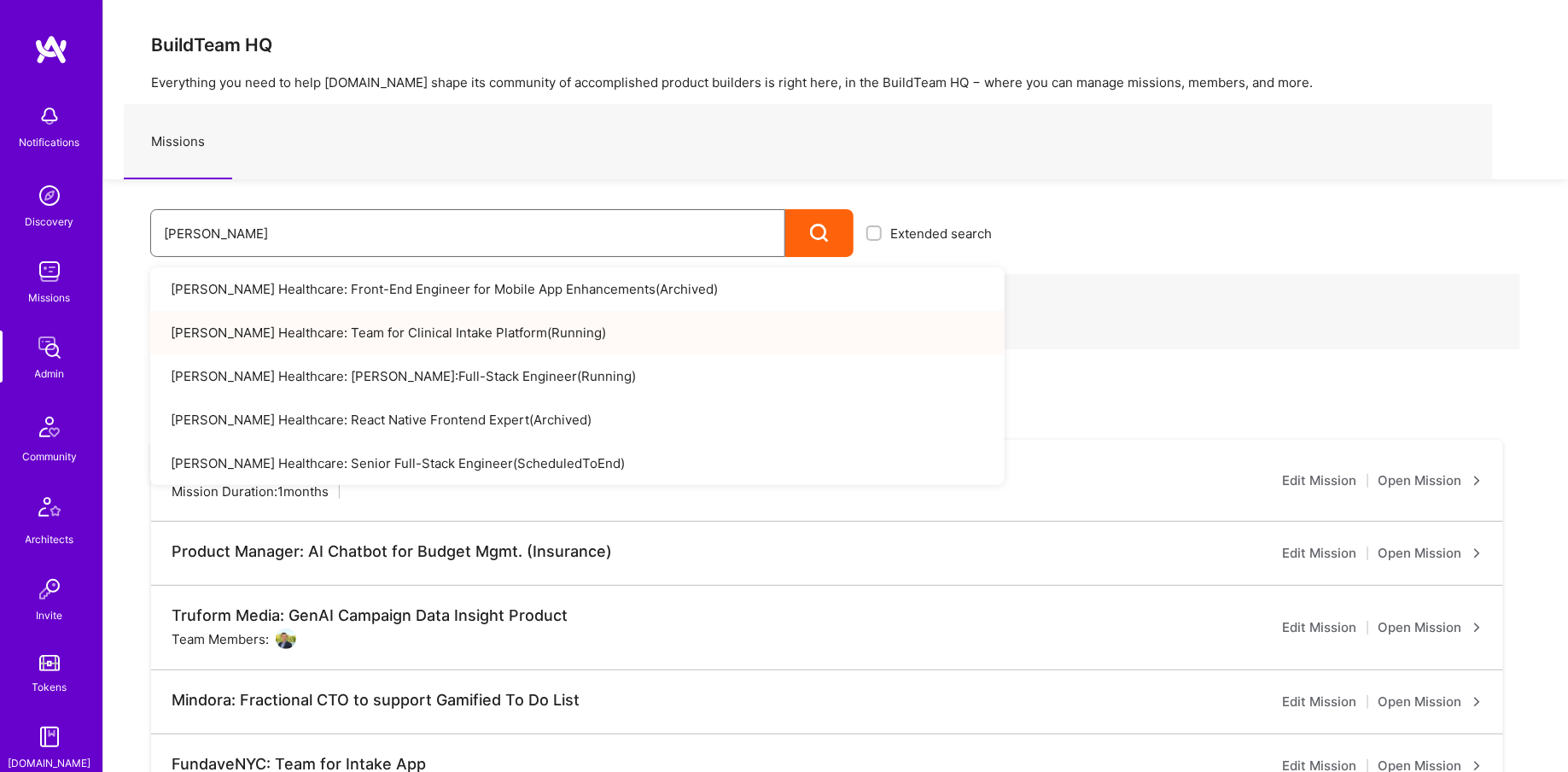
type input "roger"
click at [406, 335] on link "Roger Healthcare: Team for Clinical Intake Platform ( Running )" at bounding box center [577, 332] width 855 height 43
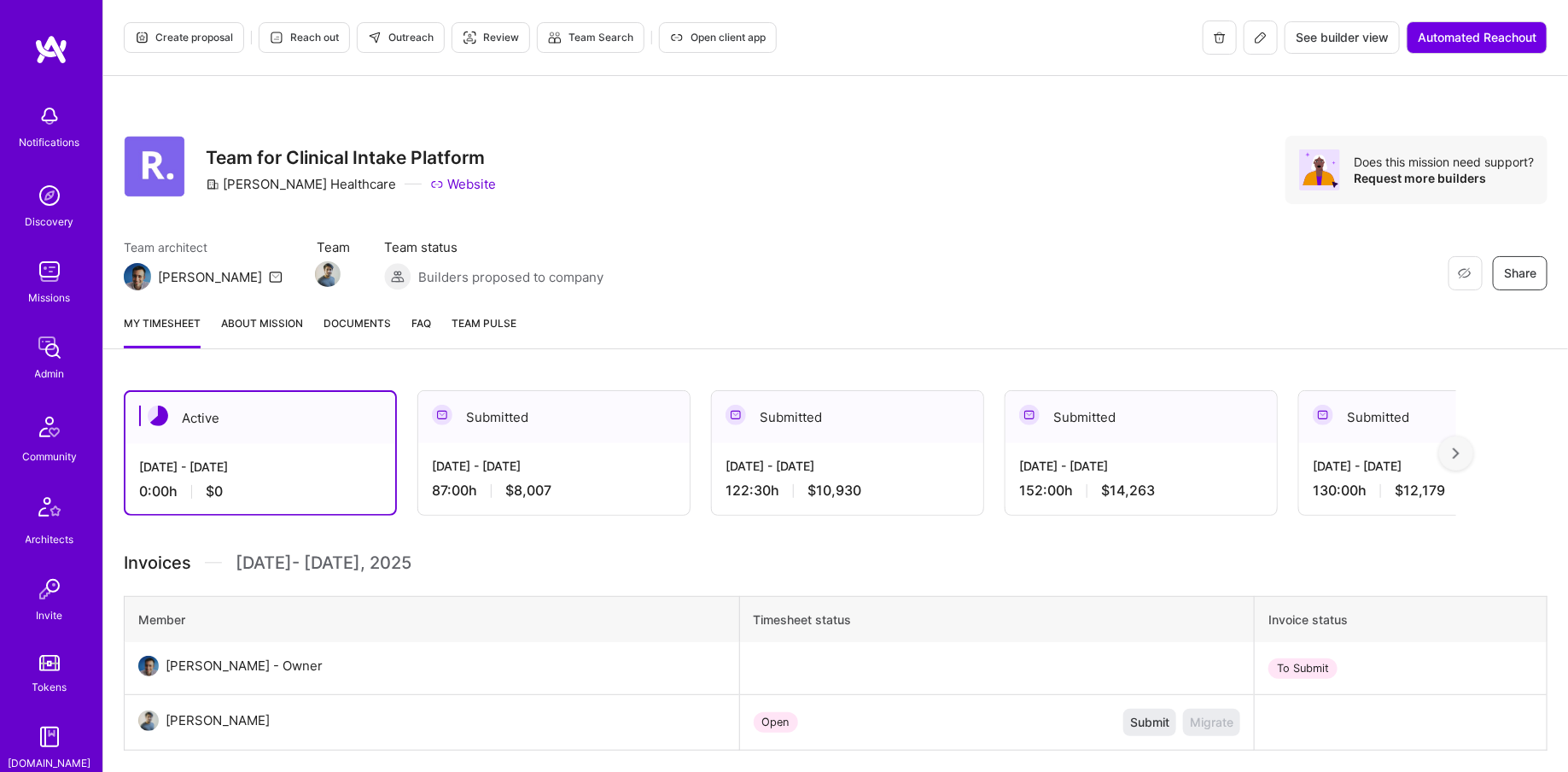
click at [1255, 32] on icon at bounding box center [1260, 37] width 13 height 13
